Goal: Task Accomplishment & Management: Manage account settings

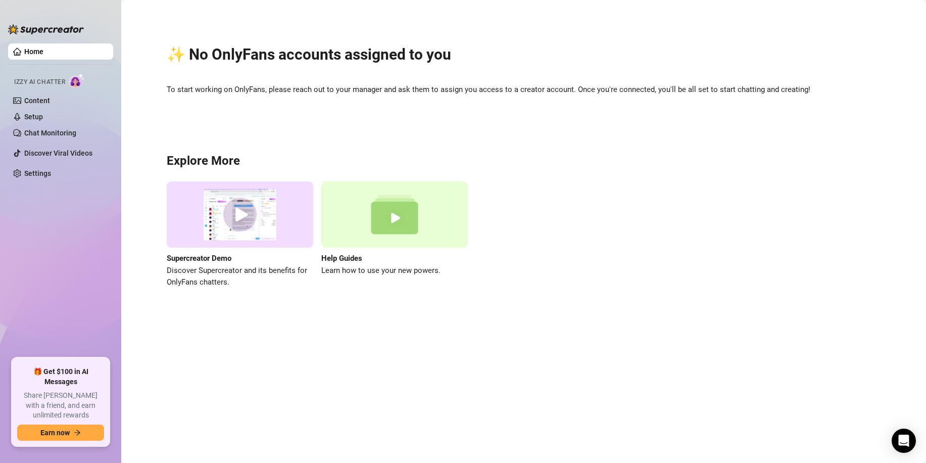
click at [363, 82] on div "✨ No OnlyFans accounts assigned to you To start working on OnlyFans, please rea…" at bounding box center [523, 160] width 785 height 307
click at [37, 82] on span "Izzy AI Chatter" at bounding box center [39, 82] width 51 height 10
click at [51, 132] on link "Chat Monitoring" at bounding box center [50, 133] width 52 height 8
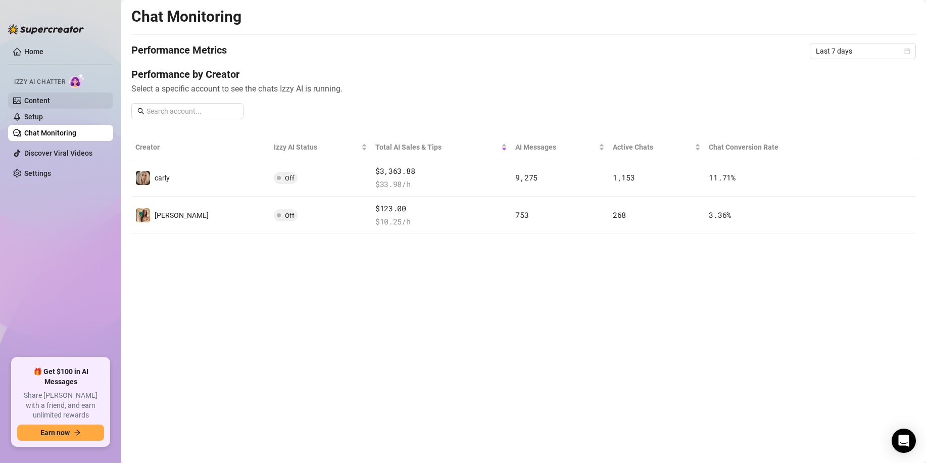
click at [48, 102] on link "Content" at bounding box center [37, 100] width 26 height 8
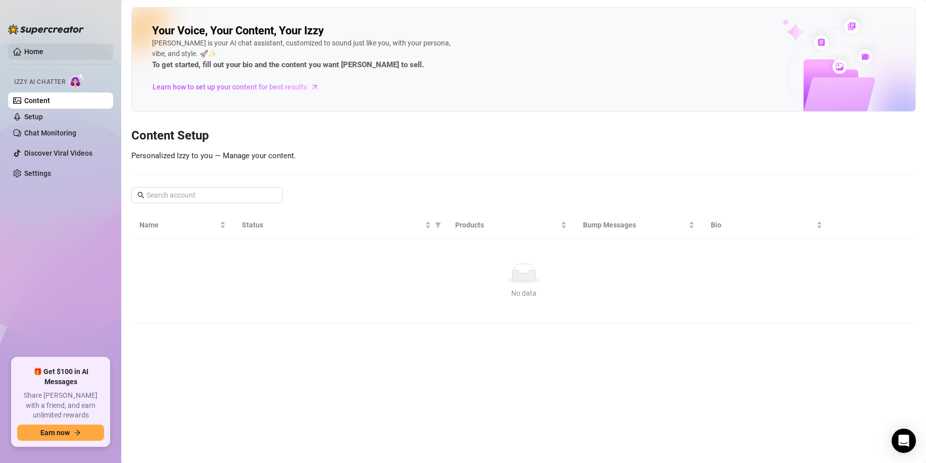
click at [34, 50] on link "Home" at bounding box center [33, 51] width 19 height 8
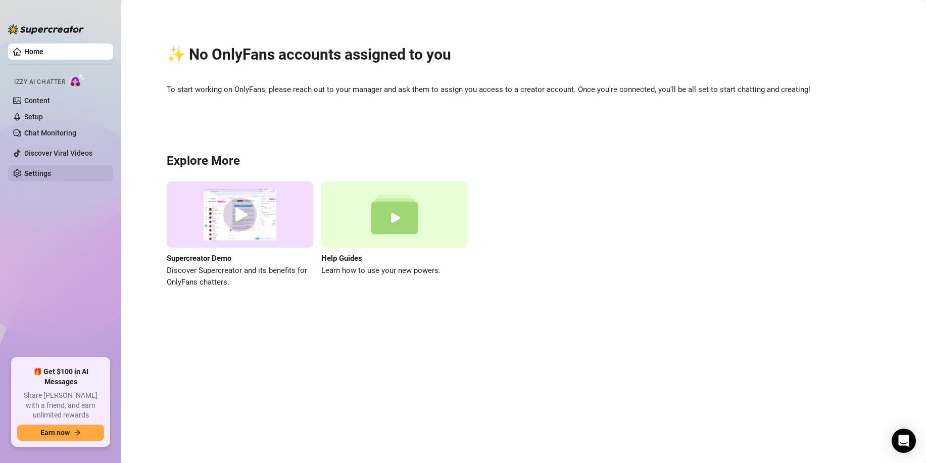
click at [51, 176] on link "Settings" at bounding box center [37, 173] width 27 height 8
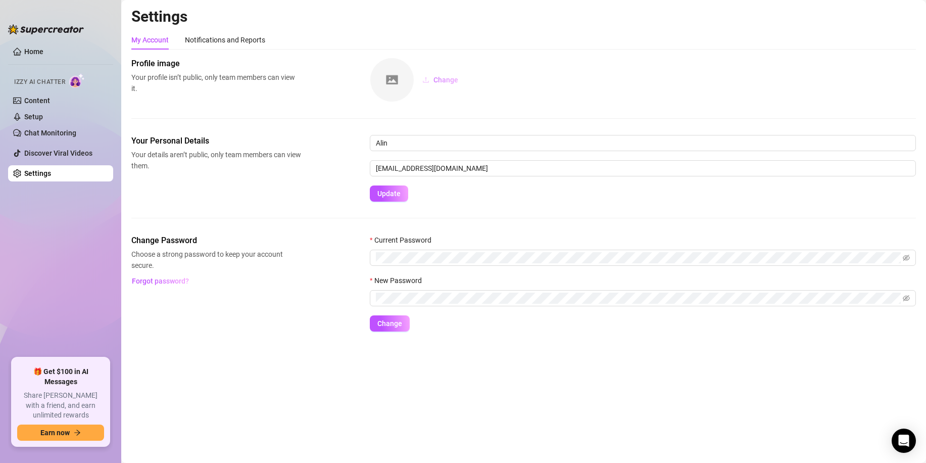
click at [457, 76] on span "Change" at bounding box center [445, 80] width 25 height 8
click at [219, 45] on div "Notifications and Reports" at bounding box center [225, 39] width 80 height 11
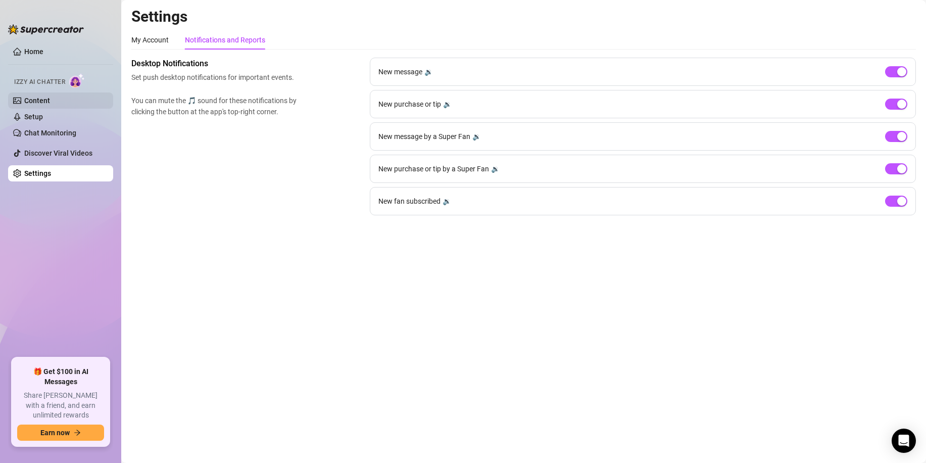
click at [43, 101] on link "Content" at bounding box center [37, 100] width 26 height 8
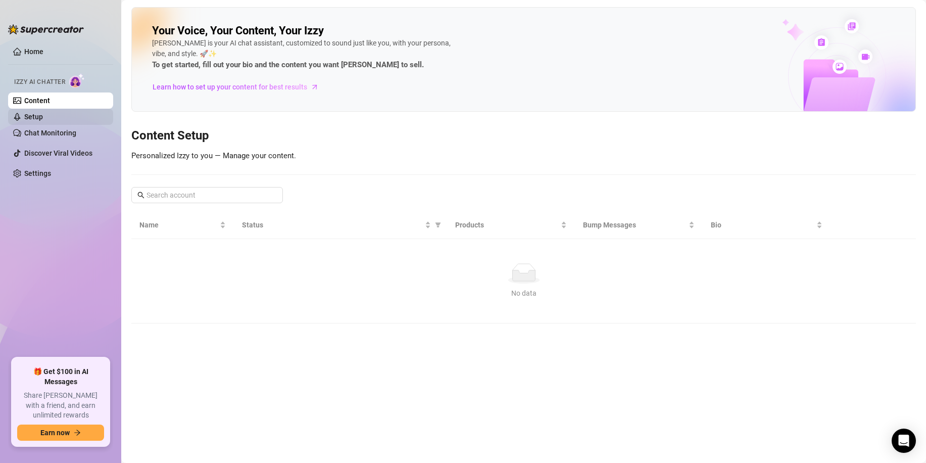
click at [43, 115] on link "Setup" at bounding box center [33, 117] width 19 height 8
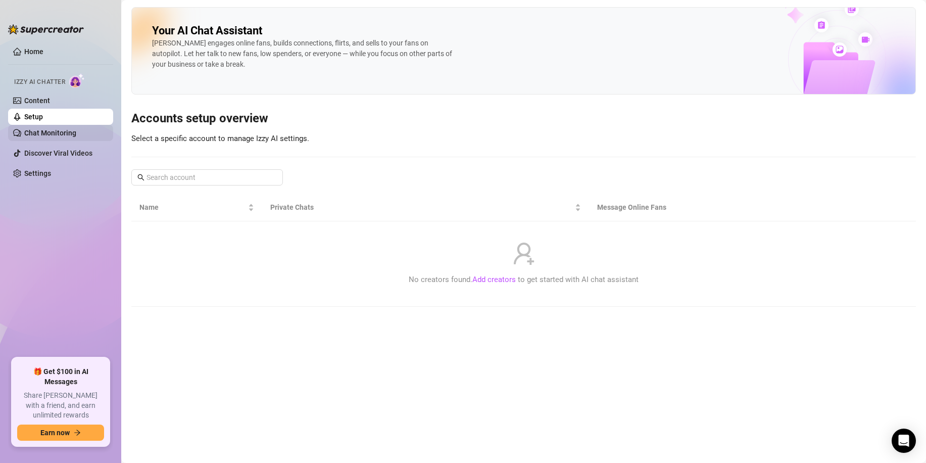
click at [57, 129] on link "Chat Monitoring" at bounding box center [50, 133] width 52 height 8
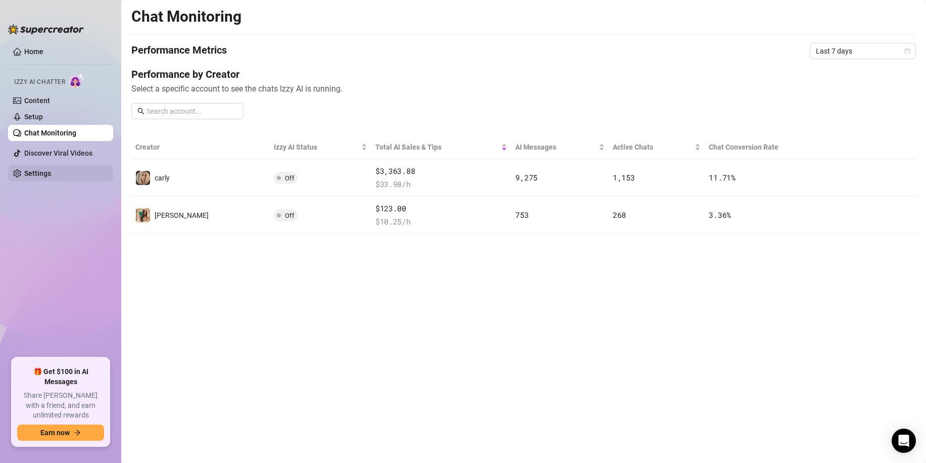
click at [47, 172] on link "Settings" at bounding box center [37, 173] width 27 height 8
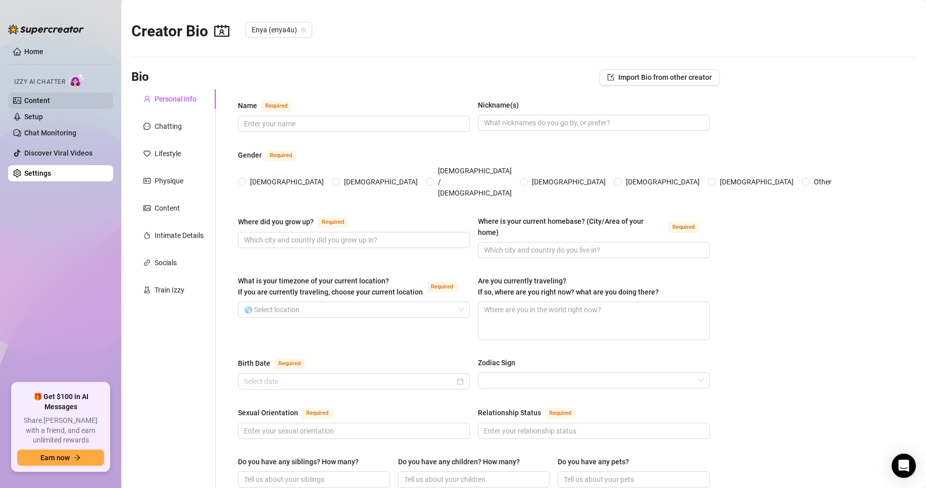
click at [38, 101] on link "Content" at bounding box center [37, 100] width 26 height 8
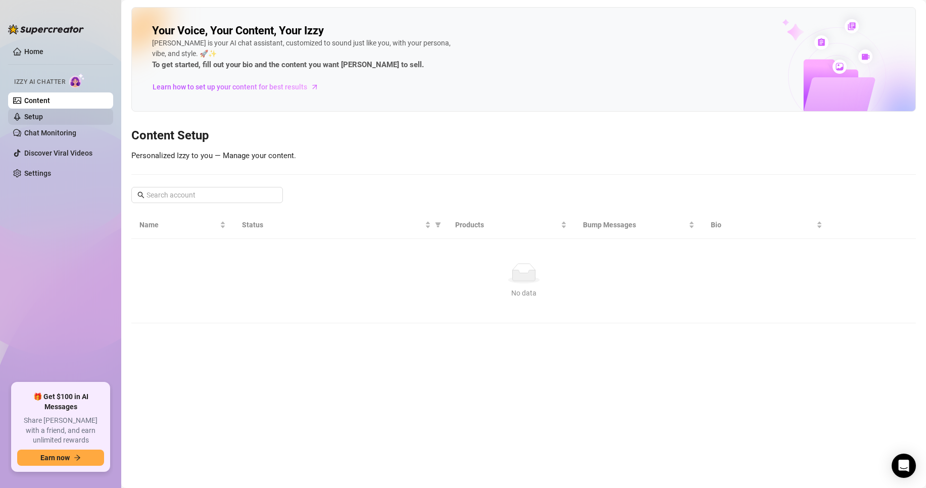
click at [34, 114] on link "Setup" at bounding box center [33, 117] width 19 height 8
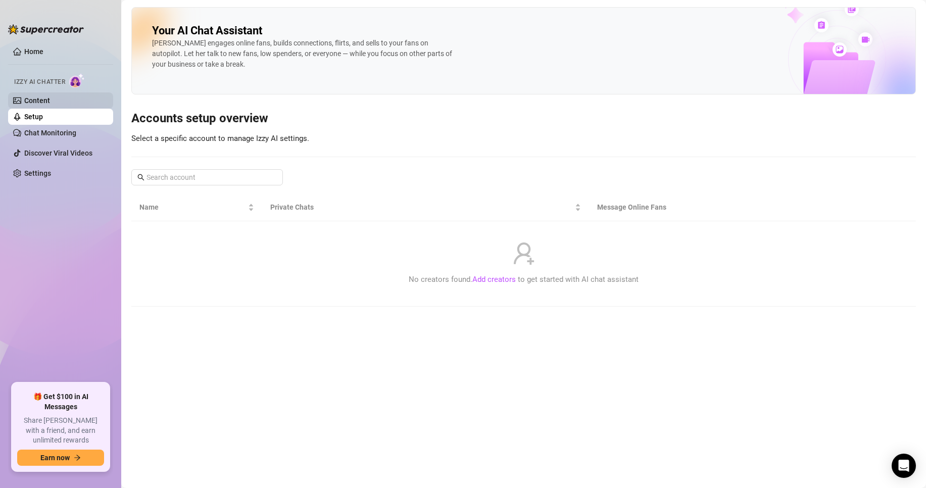
click at [45, 101] on link "Content" at bounding box center [37, 100] width 26 height 8
